Goal: Transaction & Acquisition: Purchase product/service

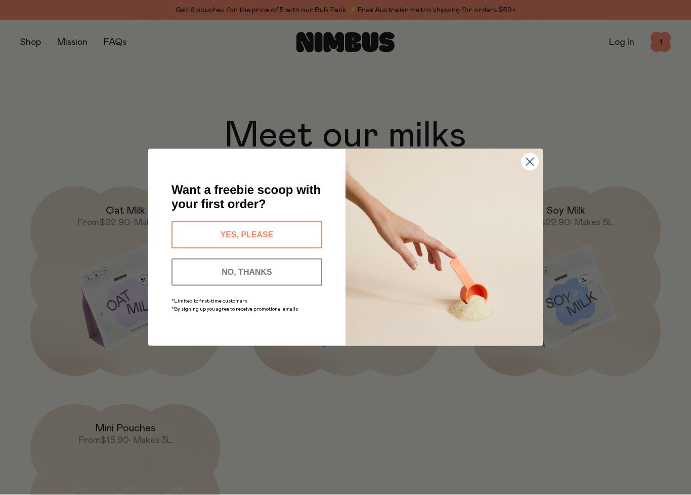
scroll to position [824, 0]
click at [195, 236] on button "YES, PLEASE" at bounding box center [246, 234] width 151 height 27
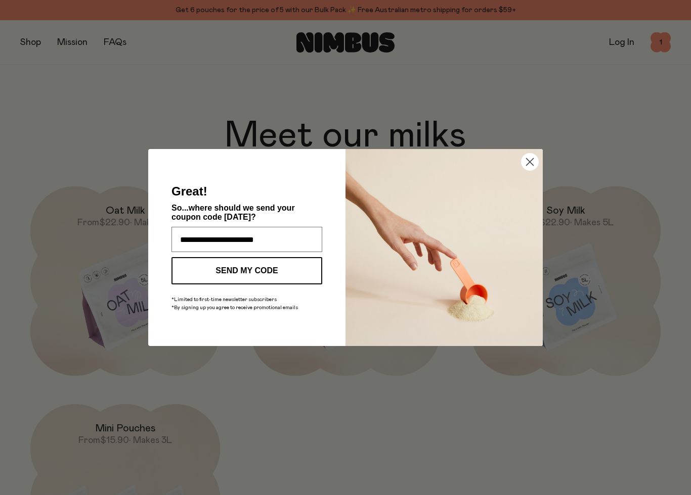
type input "**********"
click at [298, 269] on button "SEND MY CODE" at bounding box center [246, 270] width 151 height 27
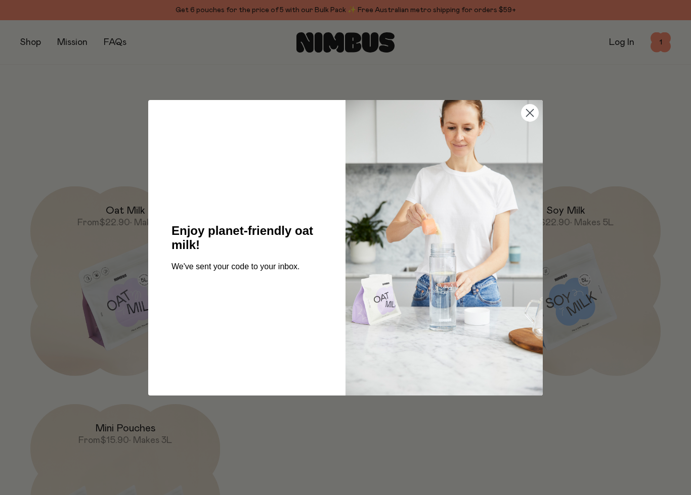
click at [527, 116] on circle "Close dialog" at bounding box center [529, 112] width 17 height 17
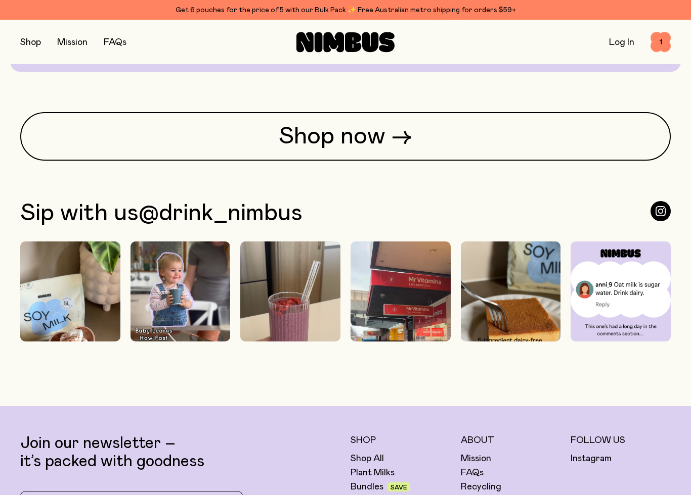
scroll to position [2486, 0]
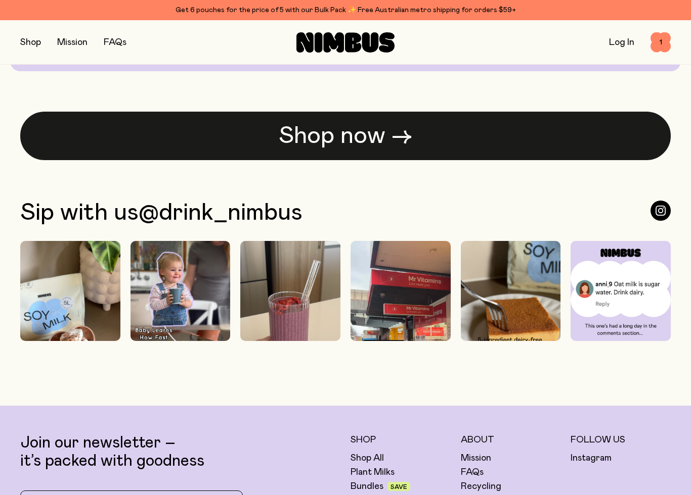
click at [551, 153] on link "Shop now →" at bounding box center [345, 136] width 650 height 49
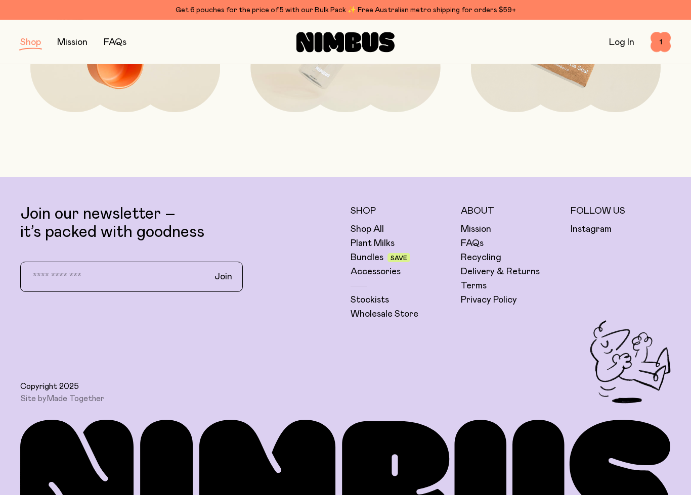
scroll to position [1625, 0]
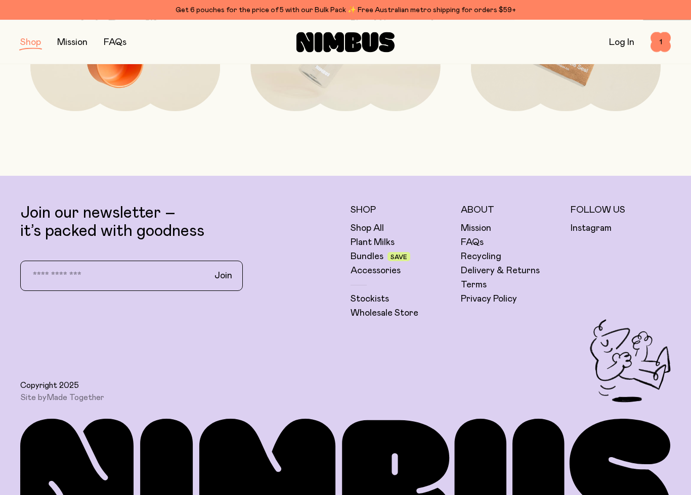
click at [392, 229] on div "Shop All Plant Milks Bundles Save Accessories Stockists Wholesale Store" at bounding box center [400, 271] width 100 height 97
click at [368, 228] on link "Shop All" at bounding box center [366, 228] width 33 height 12
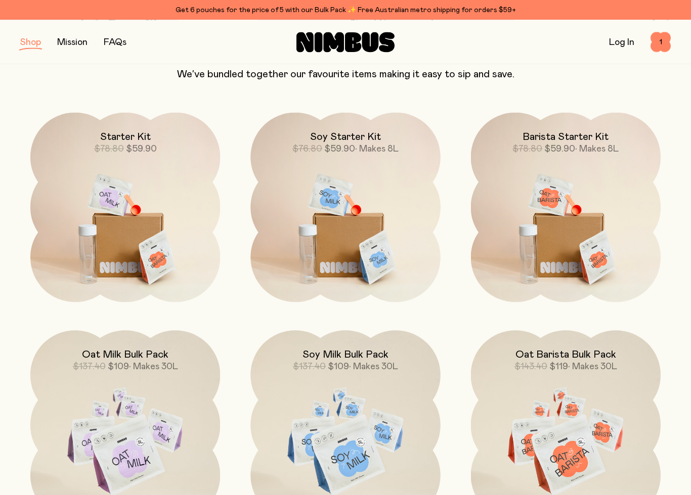
scroll to position [661, 0]
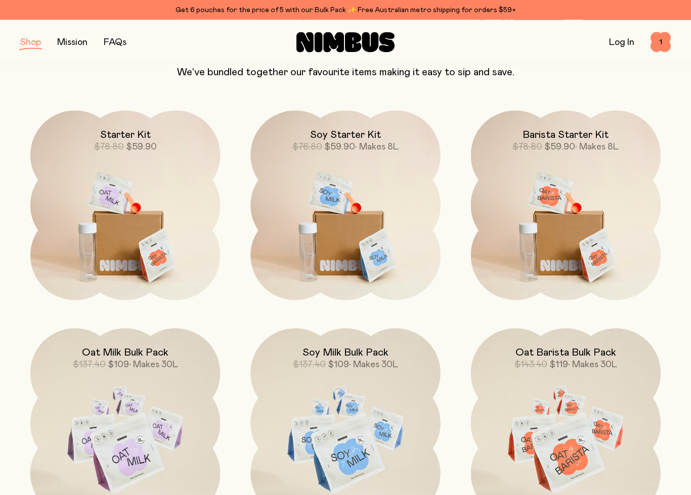
click at [580, 221] on img at bounding box center [566, 222] width 190 height 223
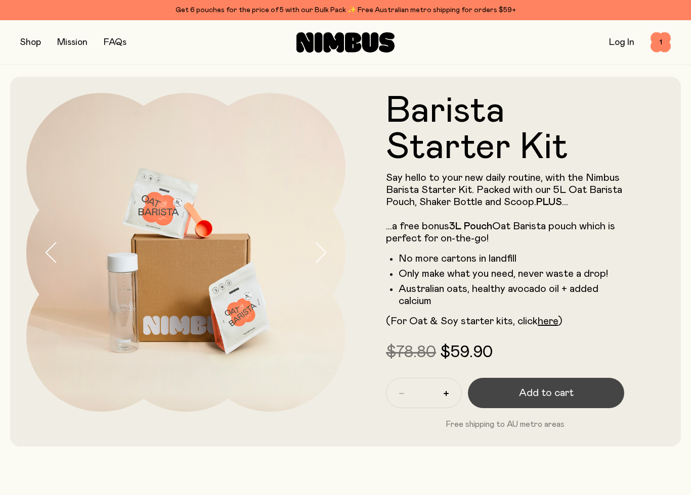
click at [579, 392] on button "Add to cart" at bounding box center [546, 393] width 156 height 30
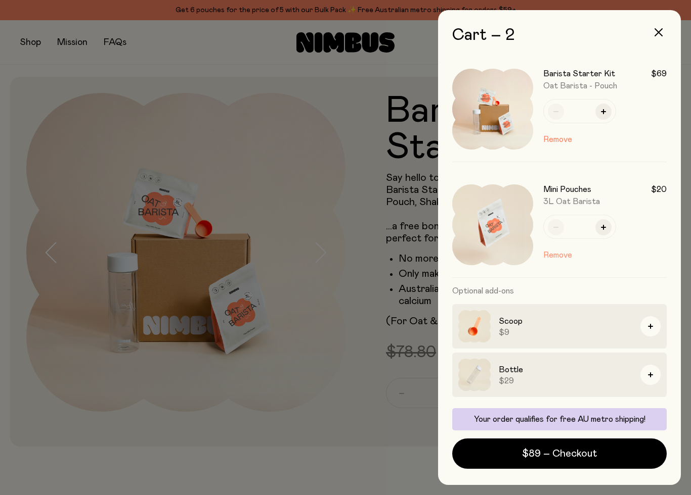
click at [566, 255] on button "Remove" at bounding box center [557, 255] width 29 height 12
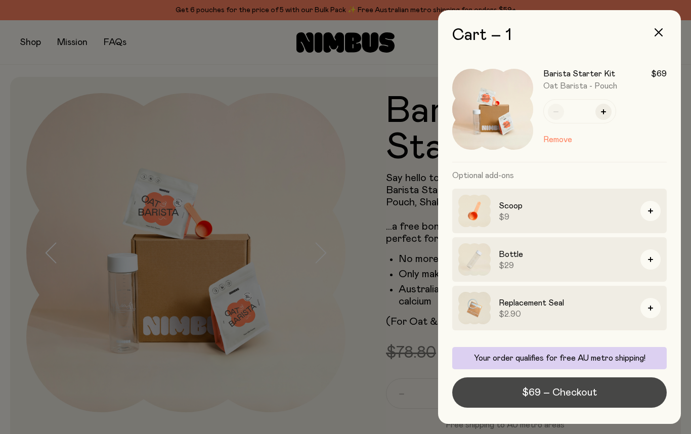
click at [620, 391] on button "$69 – Checkout" at bounding box center [559, 392] width 214 height 30
